Goal: Task Accomplishment & Management: Manage account settings

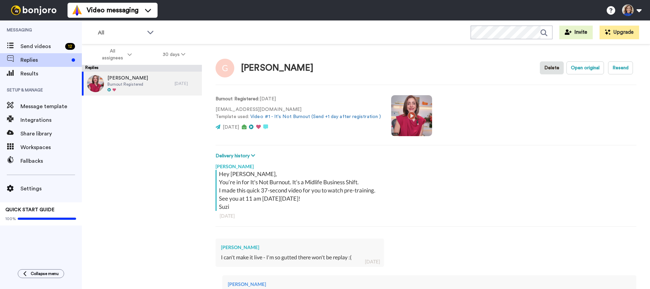
scroll to position [148, 0]
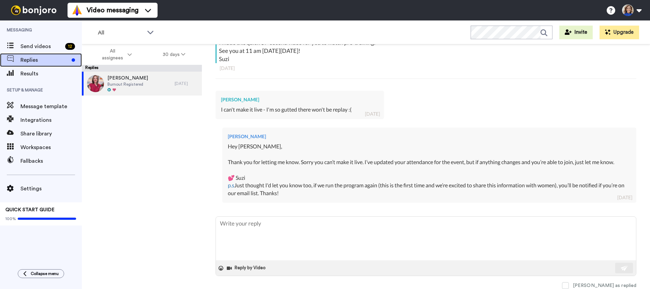
click at [45, 62] on span "Replies" at bounding box center [44, 60] width 48 height 8
type textarea "x"
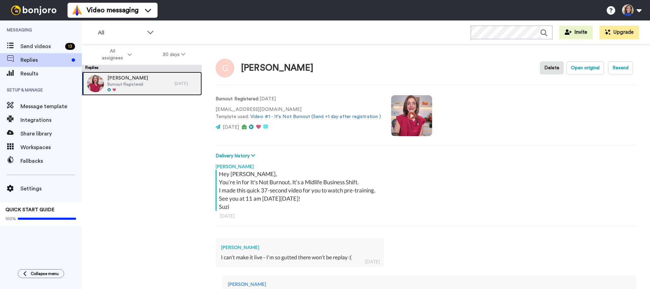
click at [152, 82] on div "[PERSON_NAME] Burnout Registered" at bounding box center [128, 84] width 93 height 24
type textarea "x"
